Goal: Check status: Check status

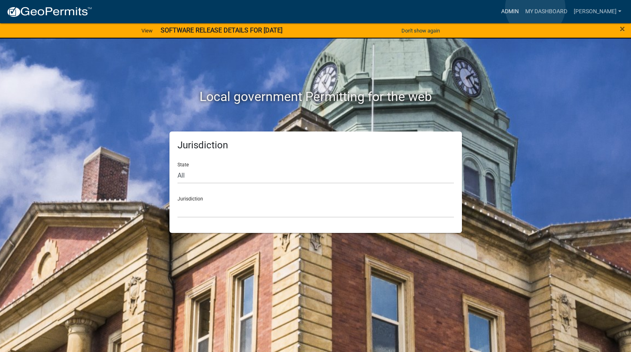
click at [522, 8] on link "Admin" at bounding box center [510, 11] width 24 height 15
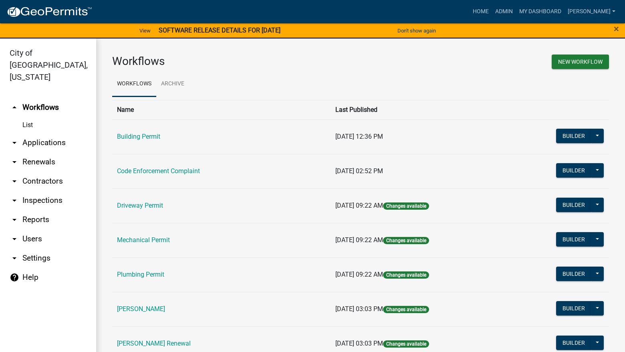
click at [199, 171] on link "Code Enforcement Complaint" at bounding box center [158, 171] width 83 height 8
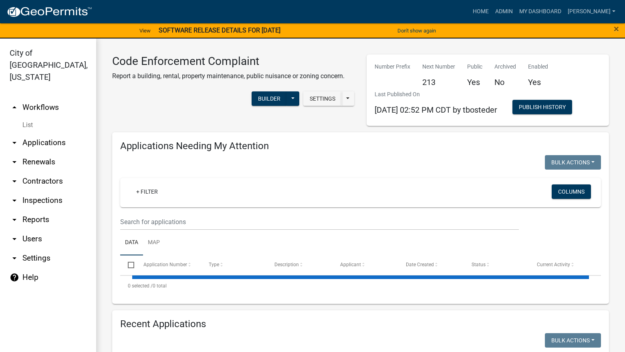
select select "3: 100"
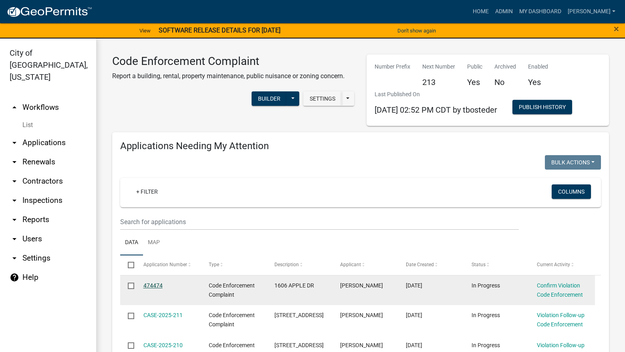
click at [149, 286] on link "474474" at bounding box center [152, 285] width 19 height 6
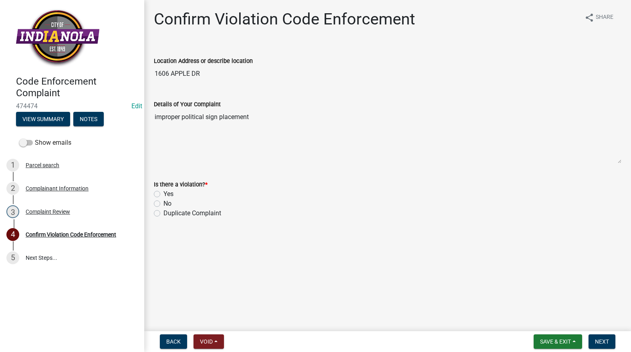
click at [61, 193] on div "2 Complainant Information" at bounding box center [68, 188] width 125 height 13
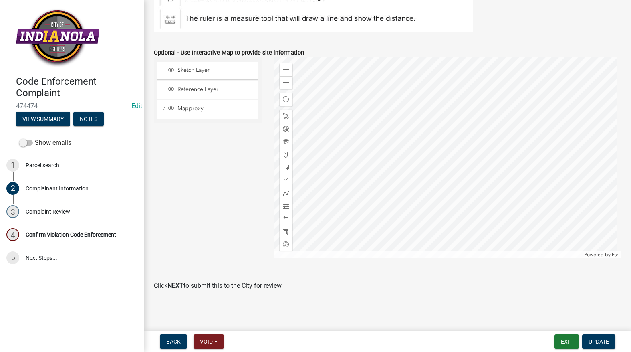
scroll to position [960, 0]
click at [67, 190] on div "Complainant Information" at bounding box center [57, 189] width 63 height 6
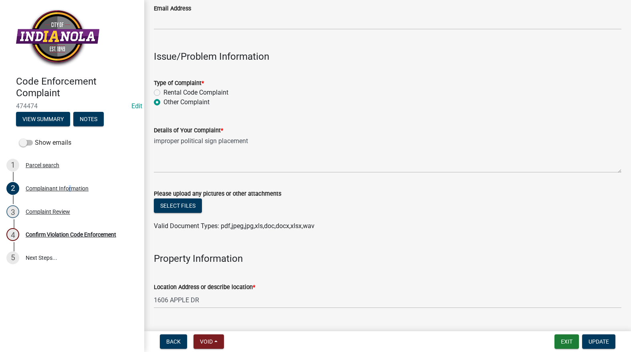
scroll to position [240, 0]
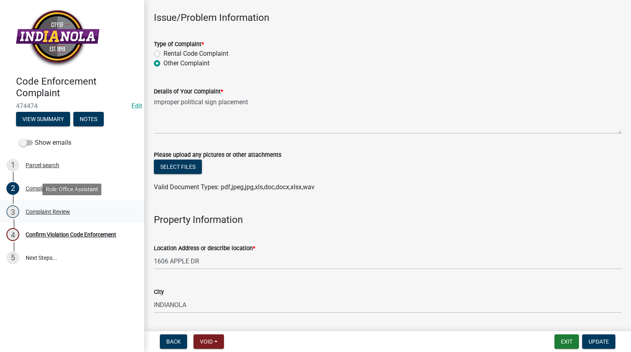
click at [53, 210] on div "Complaint Review" at bounding box center [48, 212] width 44 height 6
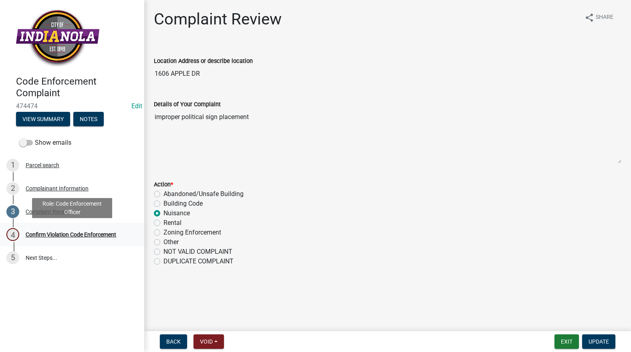
click at [55, 235] on div "Confirm Violation Code Enforcement" at bounding box center [71, 235] width 91 height 6
